Goal: Find specific page/section: Find specific page/section

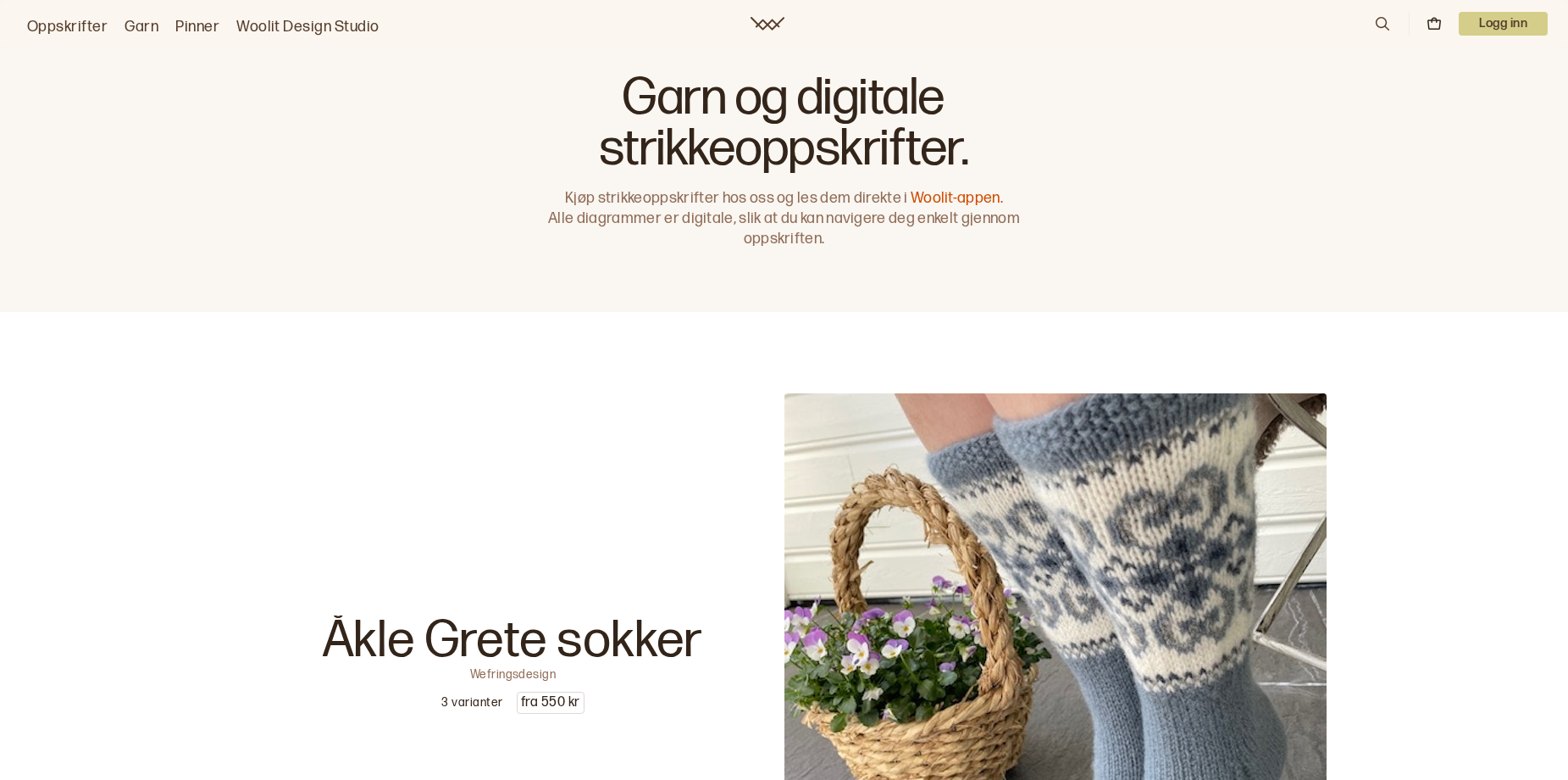
click at [78, 29] on link "Oppskrifter" at bounding box center [67, 27] width 81 height 24
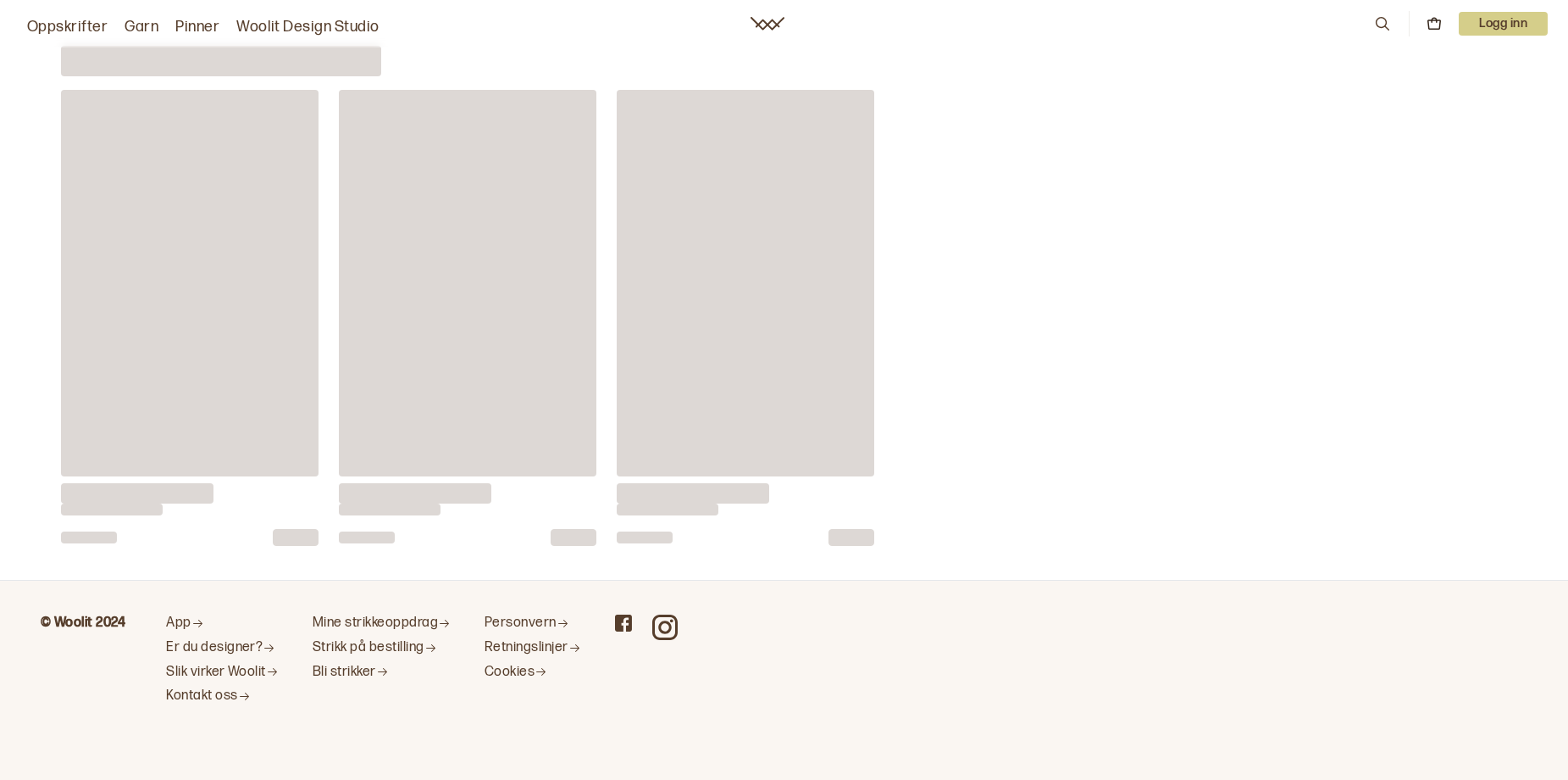
scroll to position [10362, 0]
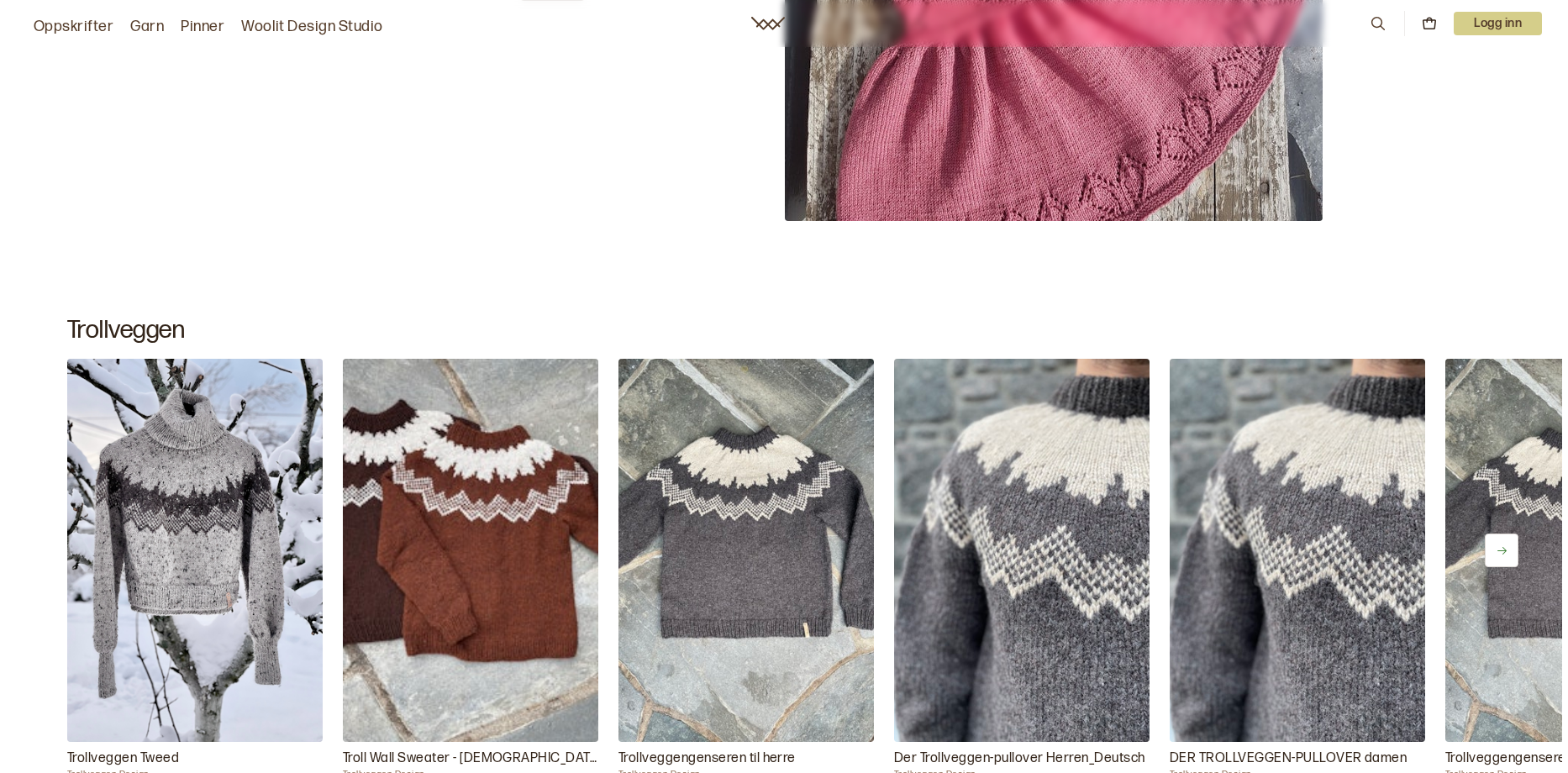
scroll to position [6755, 0]
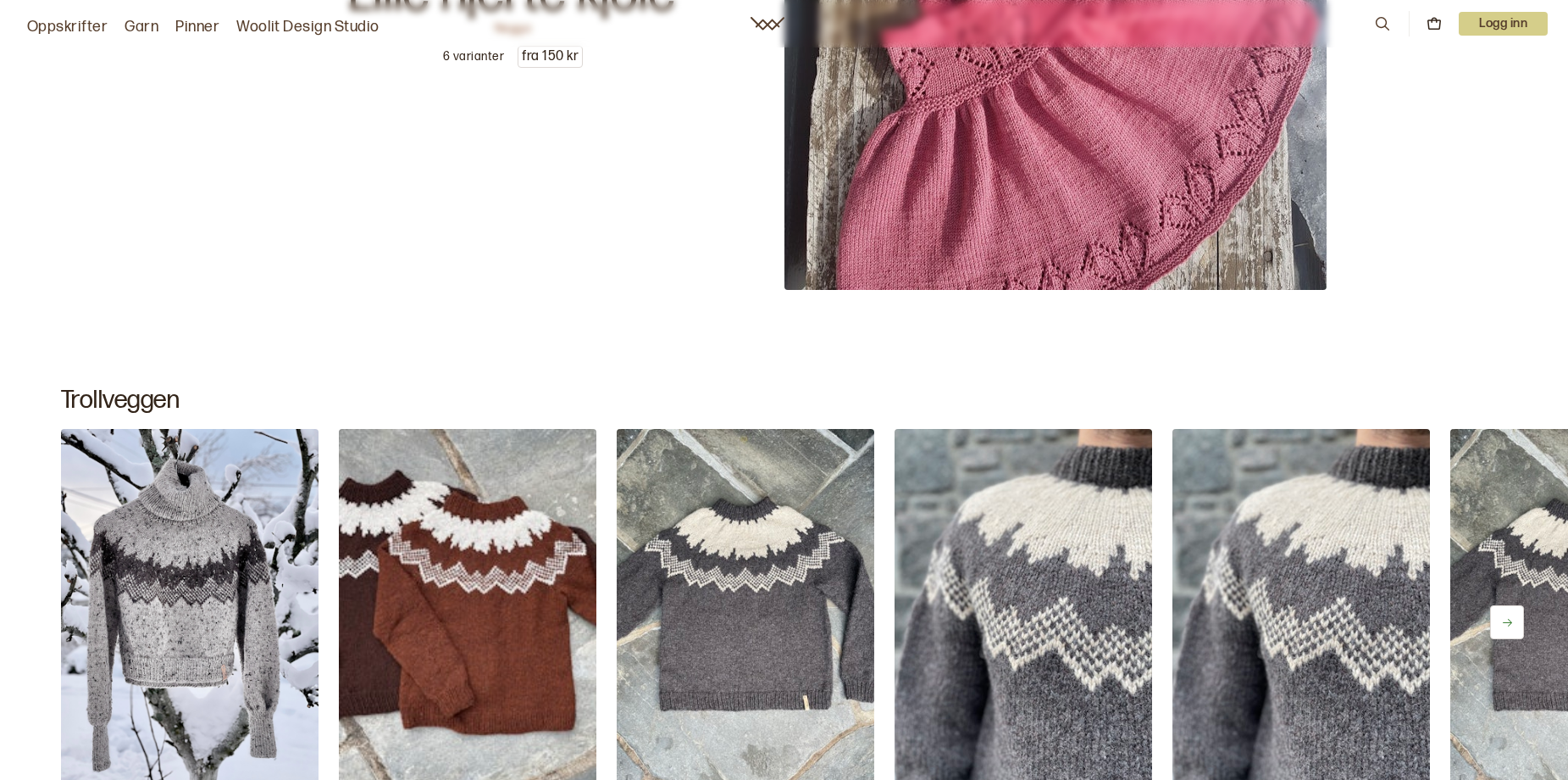
click at [1373, 27] on icon at bounding box center [1382, 23] width 19 height 19
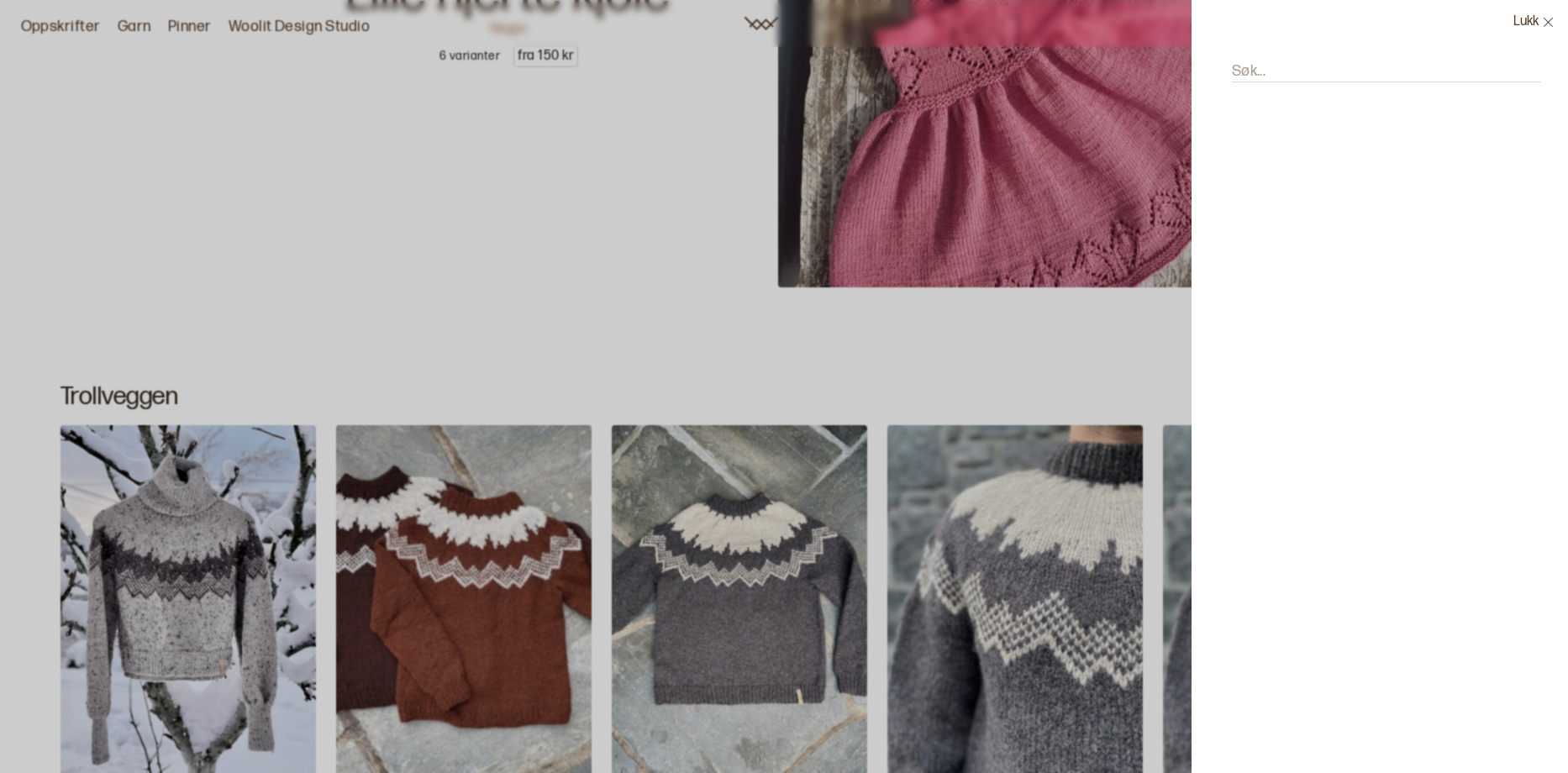
click at [1232, 80] on label "Søk..." at bounding box center [1249, 71] width 34 height 20
click at [1232, 82] on input "Søk..." at bounding box center [1386, 72] width 310 height 21
type input "nagga"
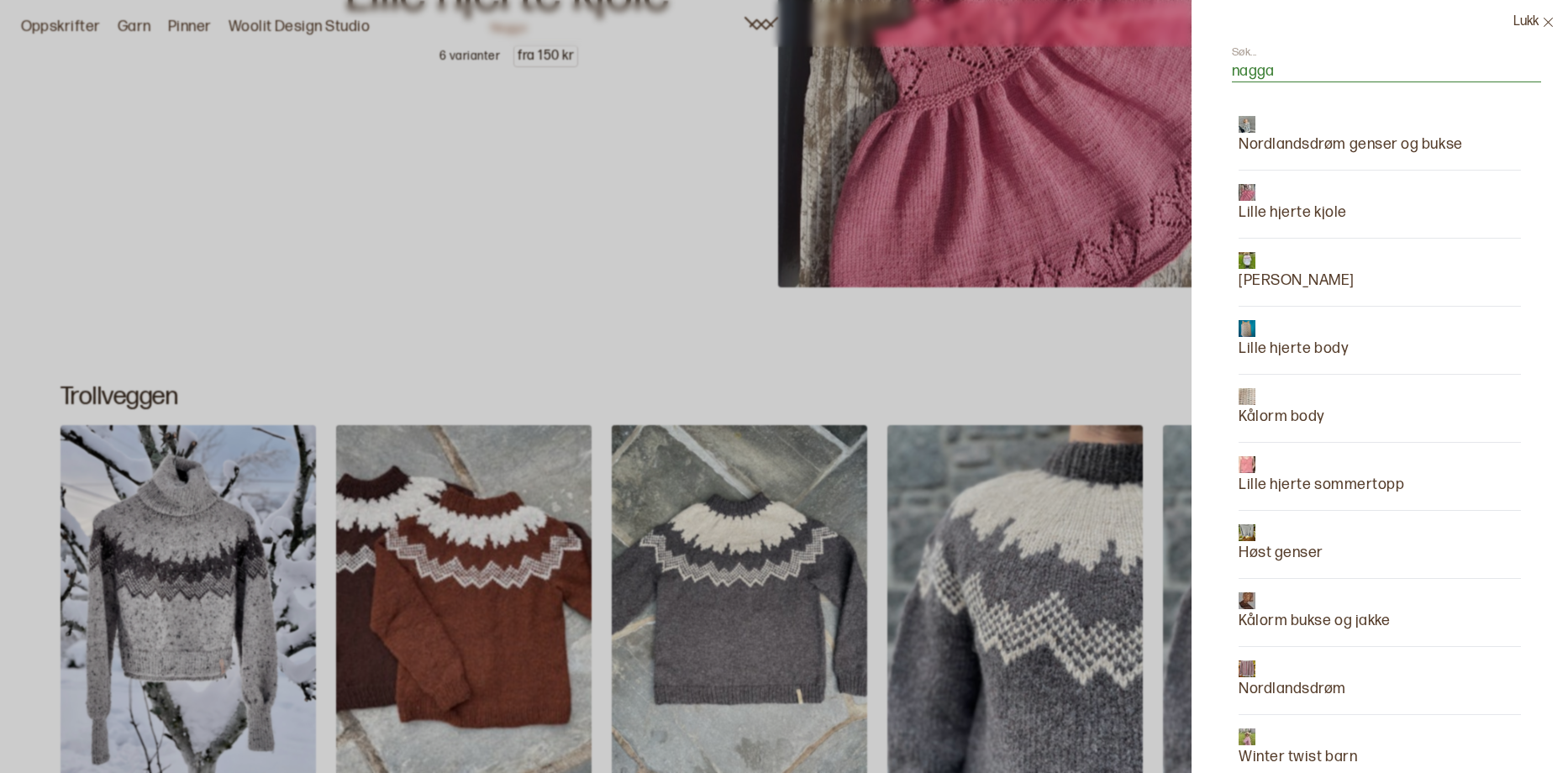
click at [1239, 564] on p "Høst genser" at bounding box center [1281, 553] width 85 height 24
